Goal: Task Accomplishment & Management: Use online tool/utility

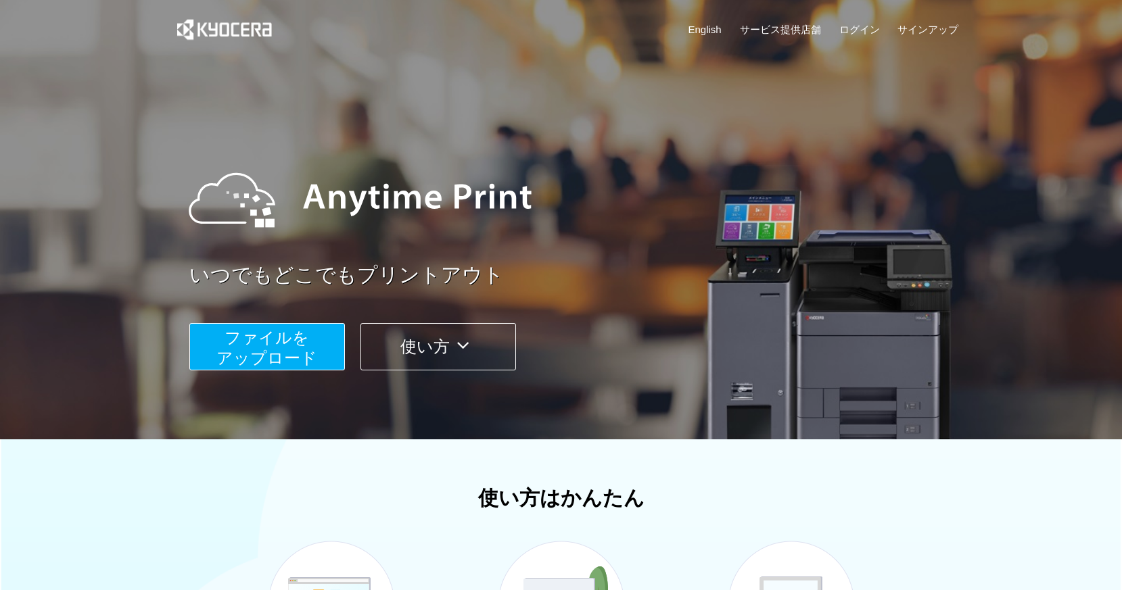
click at [312, 354] on span "ファイルを ​​アップロード" at bounding box center [266, 348] width 101 height 39
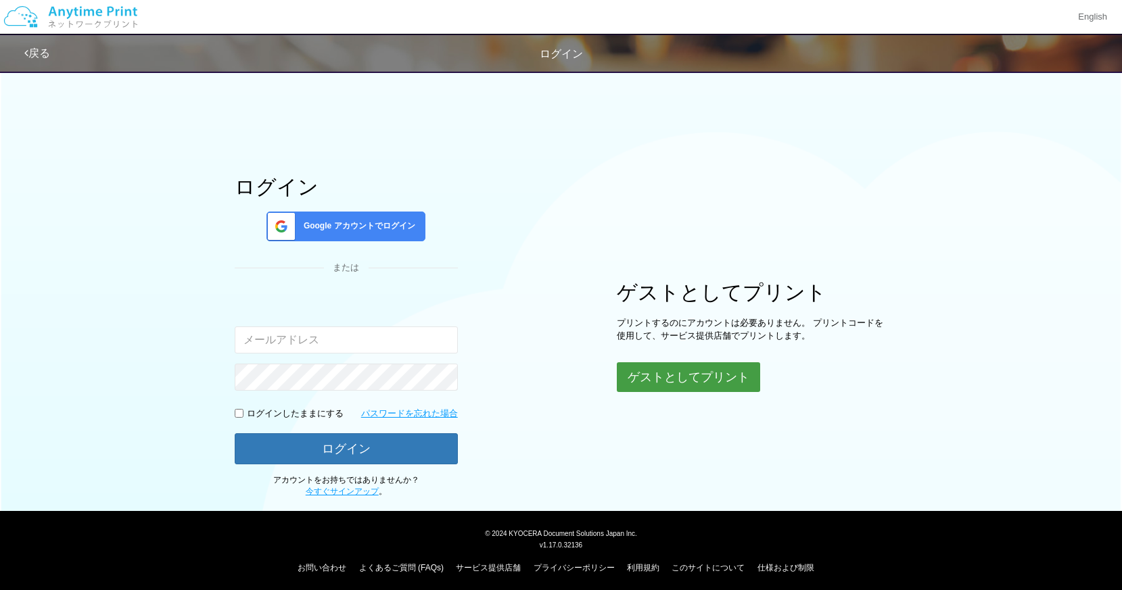
click at [657, 366] on button "ゲストとしてプリント" at bounding box center [688, 377] width 143 height 30
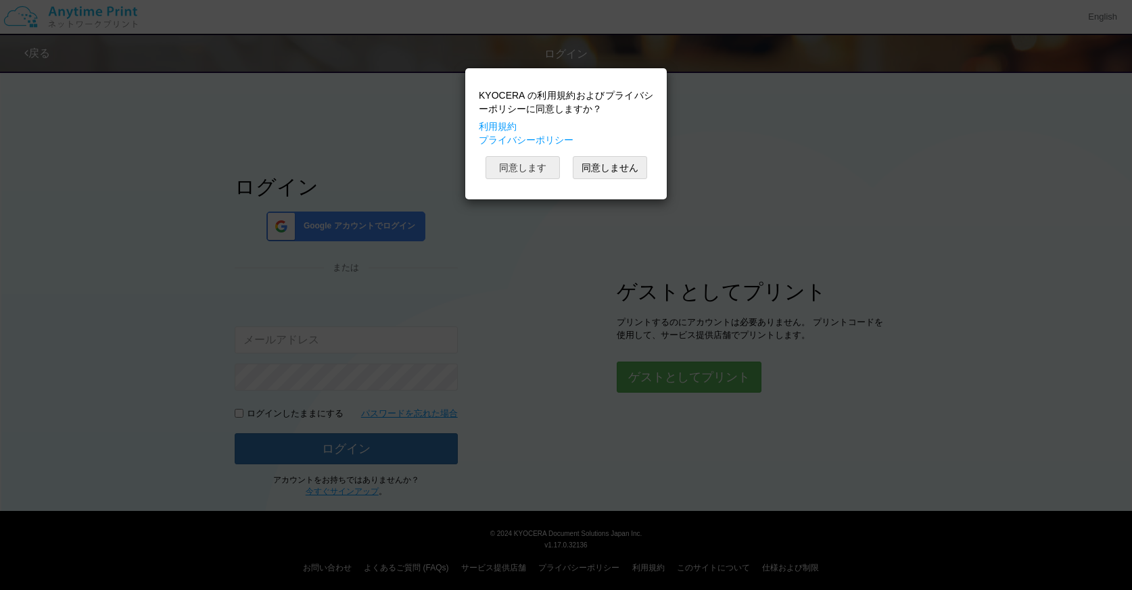
click at [534, 170] on button "同意します" at bounding box center [522, 167] width 74 height 23
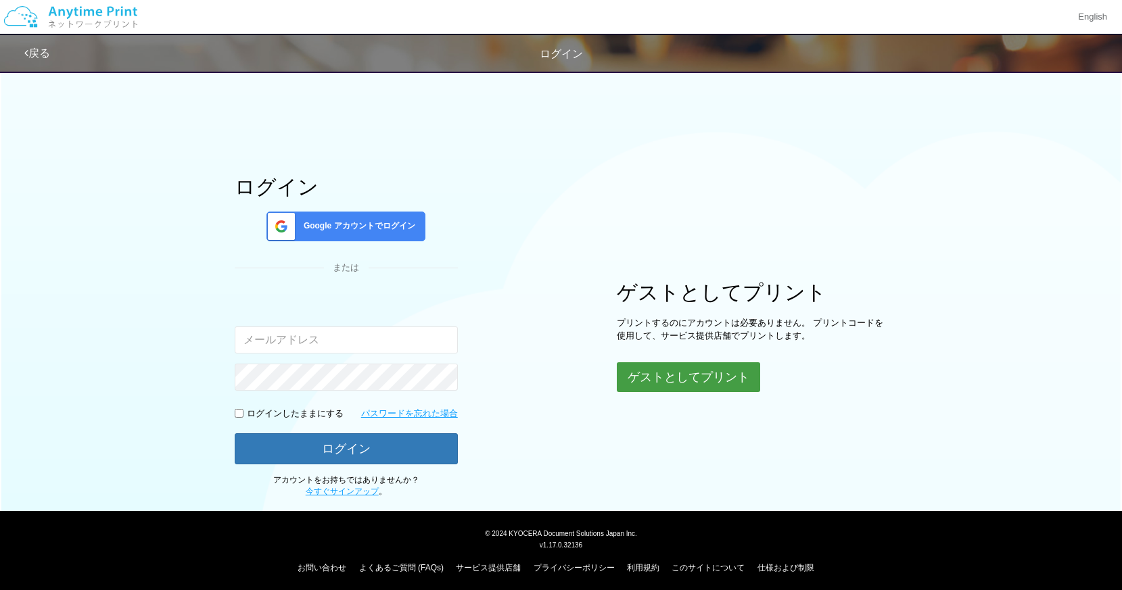
click at [657, 373] on button "ゲストとしてプリント" at bounding box center [688, 377] width 143 height 30
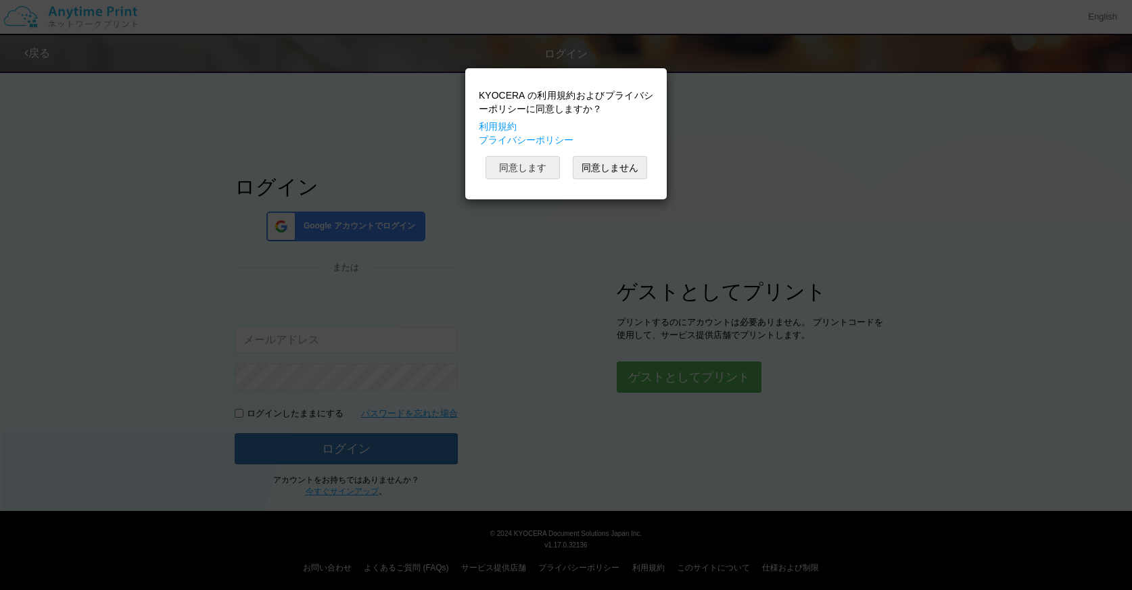
click at [523, 172] on button "同意します" at bounding box center [522, 167] width 74 height 23
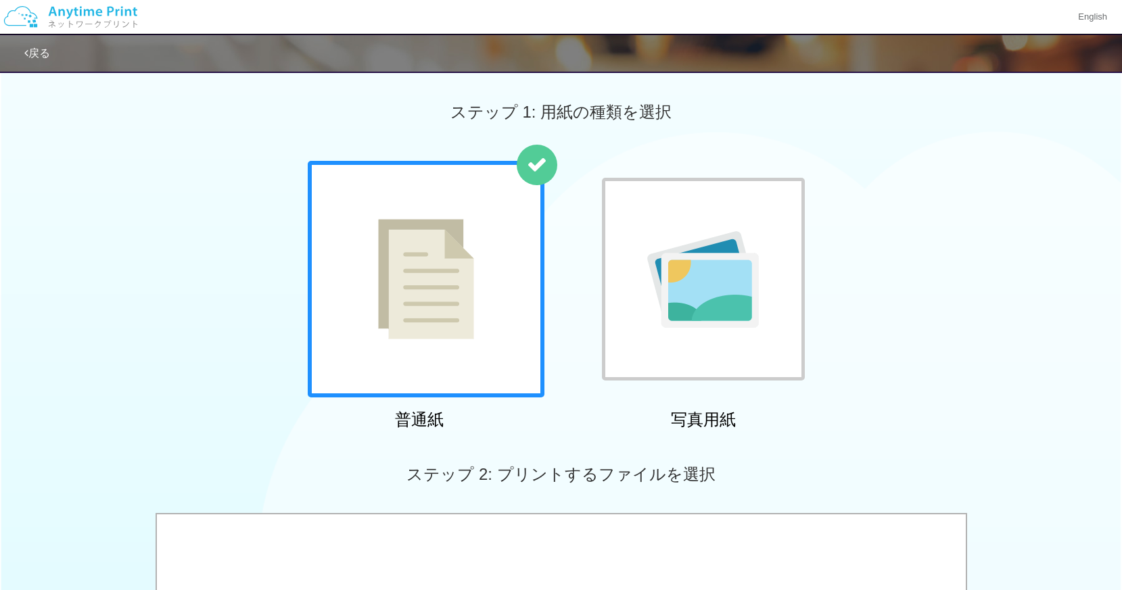
click at [273, 354] on div "普通紙 写真用紙" at bounding box center [561, 298] width 1122 height 275
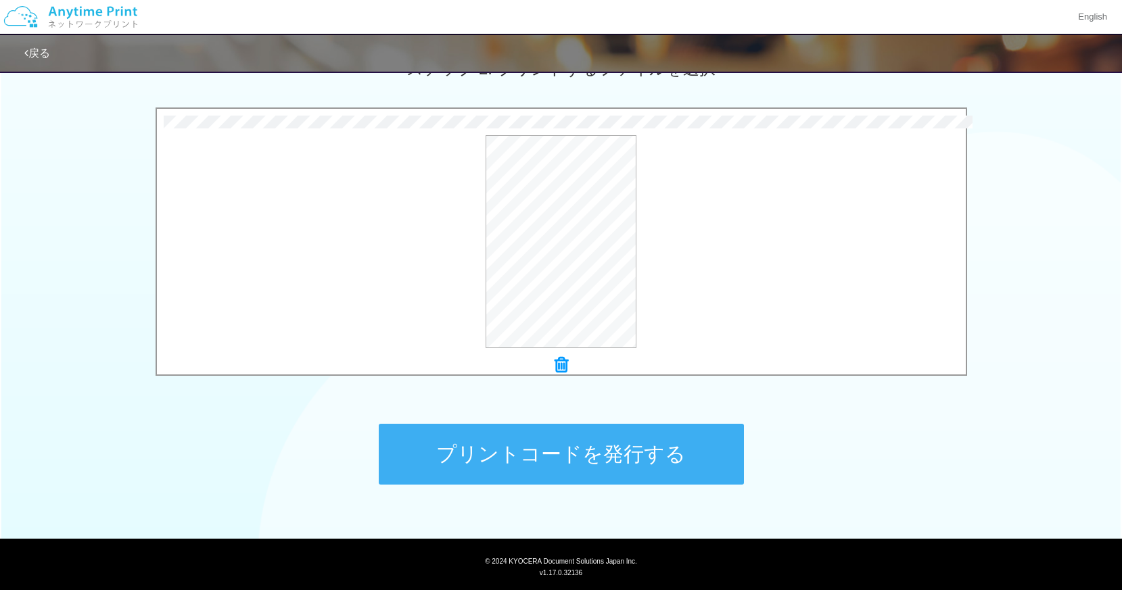
scroll to position [438, 0]
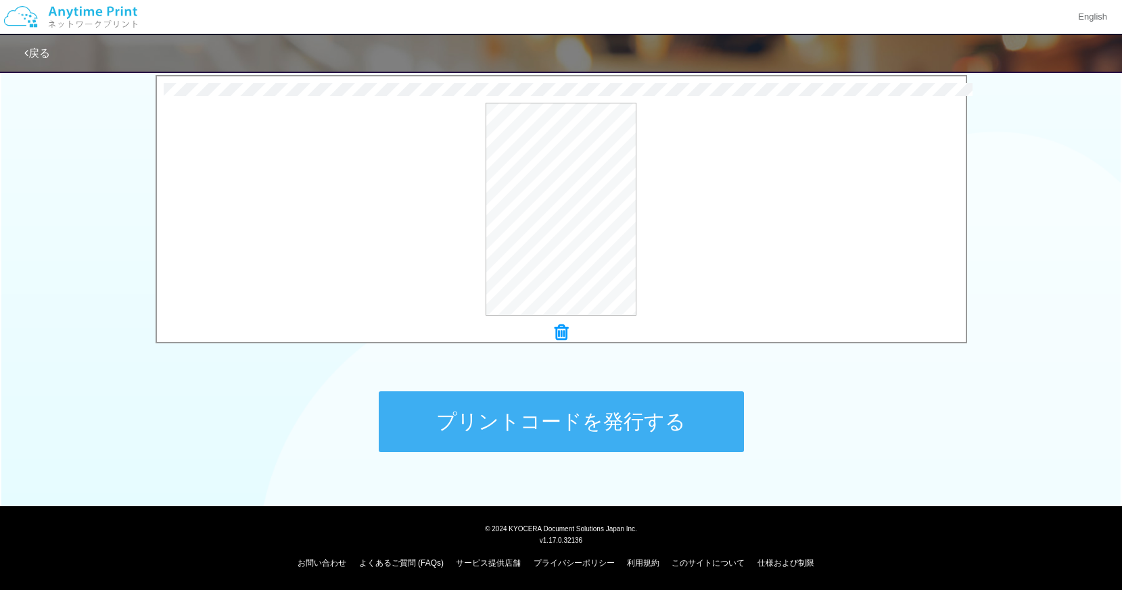
click at [598, 414] on button "プリントコードを発行する" at bounding box center [561, 421] width 365 height 61
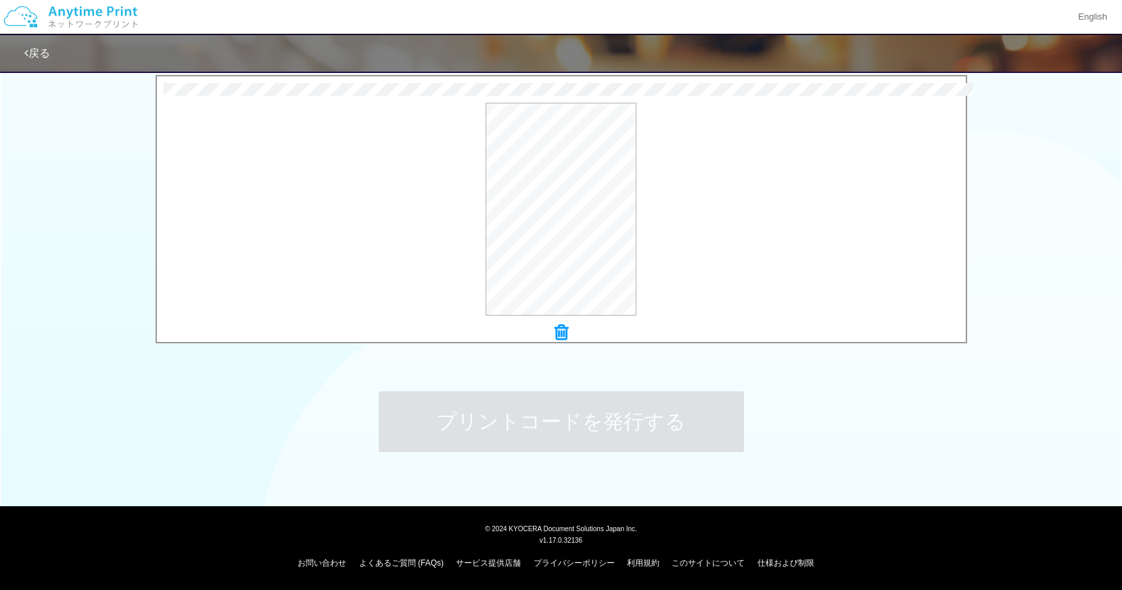
scroll to position [0, 0]
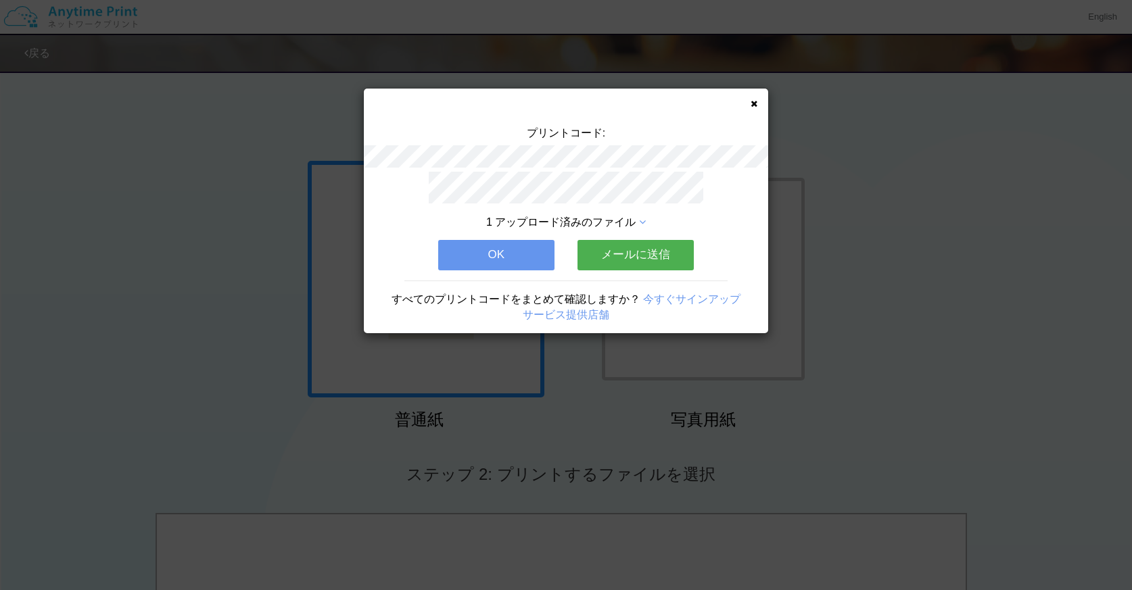
click at [485, 250] on button "OK" at bounding box center [496, 255] width 116 height 30
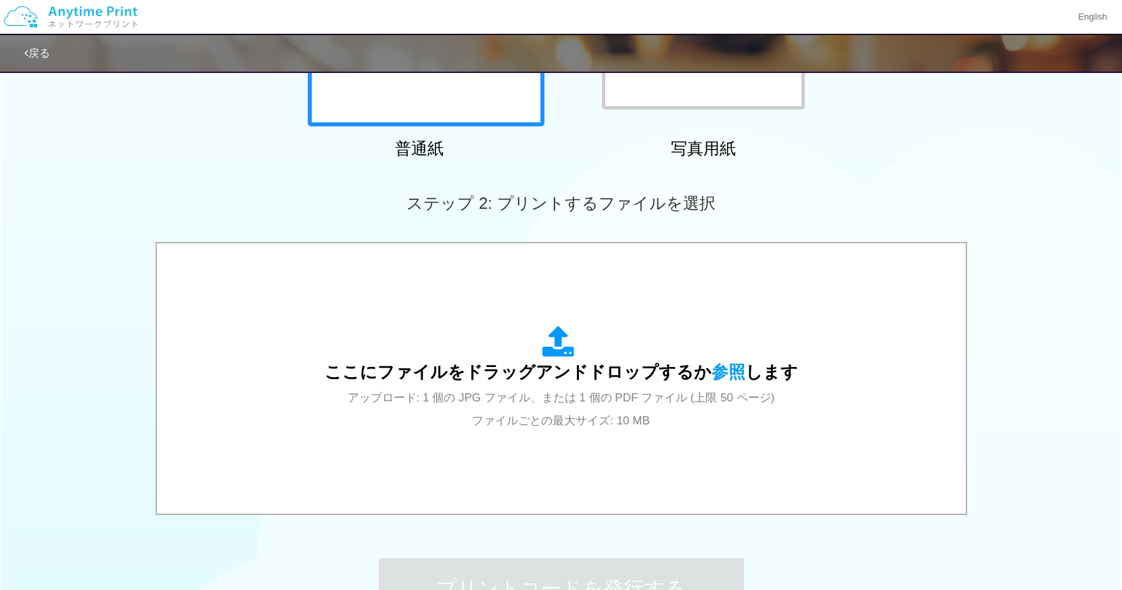
scroll to position [299, 0]
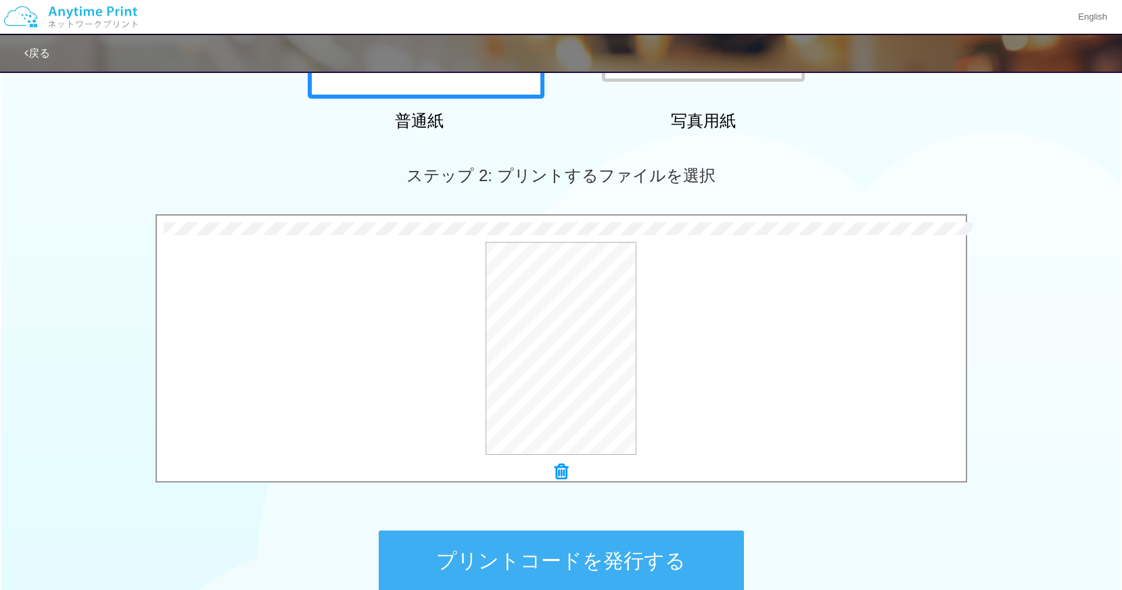
click at [707, 553] on button "プリントコードを発行する" at bounding box center [561, 561] width 365 height 61
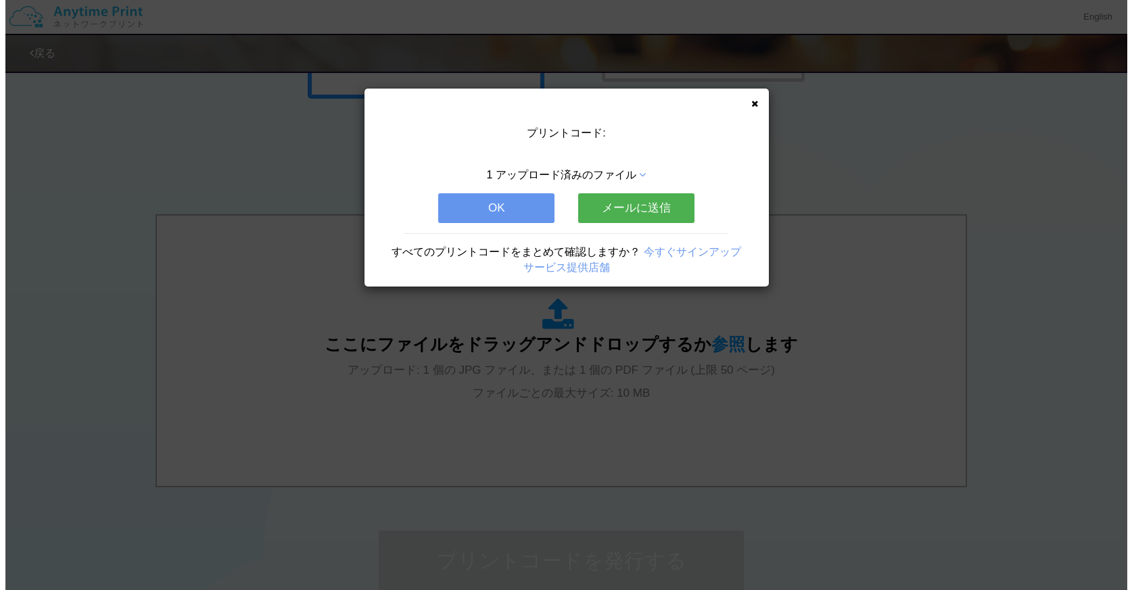
scroll to position [0, 0]
